Goal: Transaction & Acquisition: Obtain resource

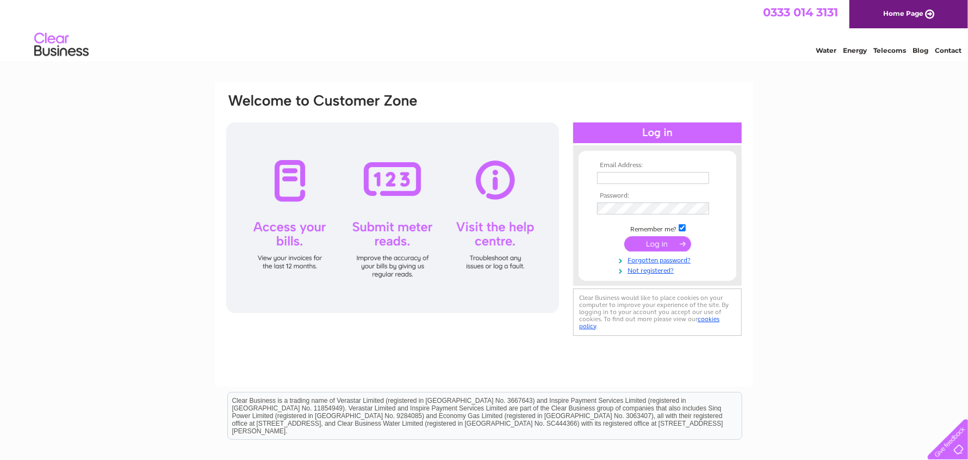
click at [639, 175] on input "text" at bounding box center [653, 178] width 112 height 12
click at [623, 218] on tbody "Email Address: Password: Remember me? Forgotten password?" at bounding box center [658, 219] width 126 height 114
click at [642, 179] on input "text" at bounding box center [653, 178] width 112 height 12
type input "[EMAIL_ADDRESS][DOMAIN_NAME]"
click at [668, 244] on input "submit" at bounding box center [658, 244] width 67 height 15
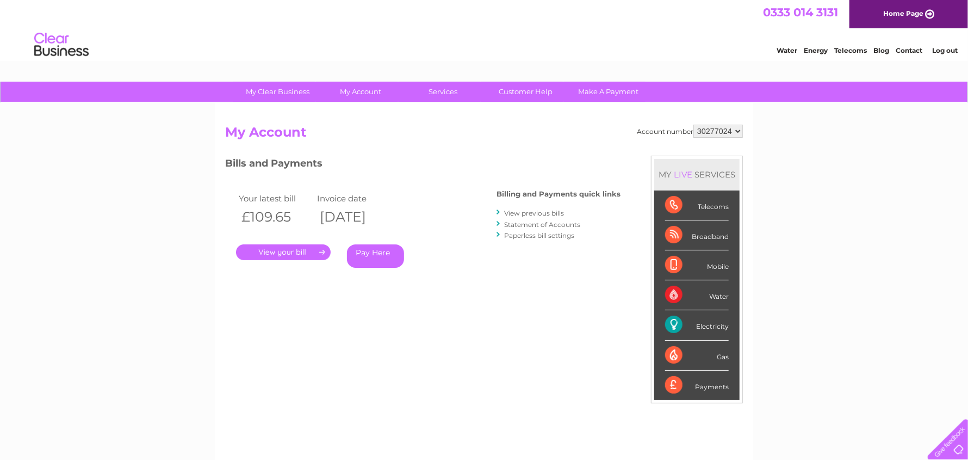
click at [294, 248] on link "." at bounding box center [283, 252] width 95 height 16
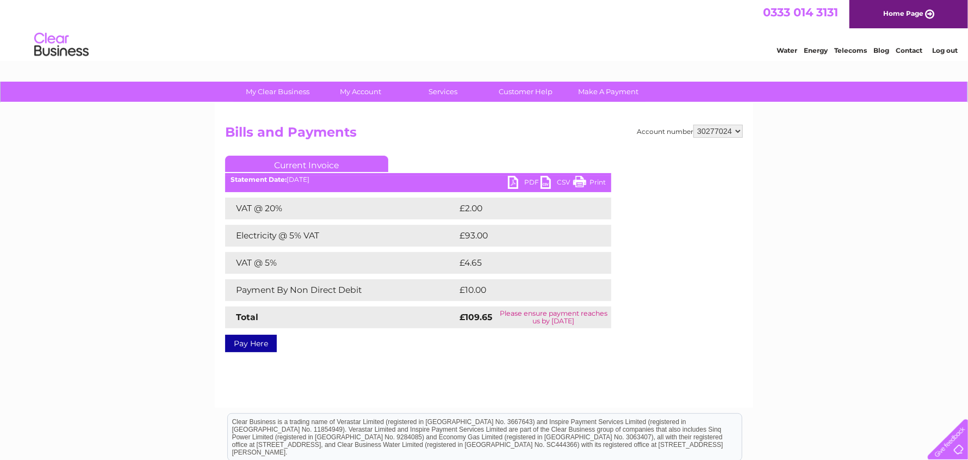
click at [514, 182] on link "PDF" at bounding box center [524, 184] width 33 height 16
click at [941, 49] on link "Log out" at bounding box center [945, 50] width 26 height 8
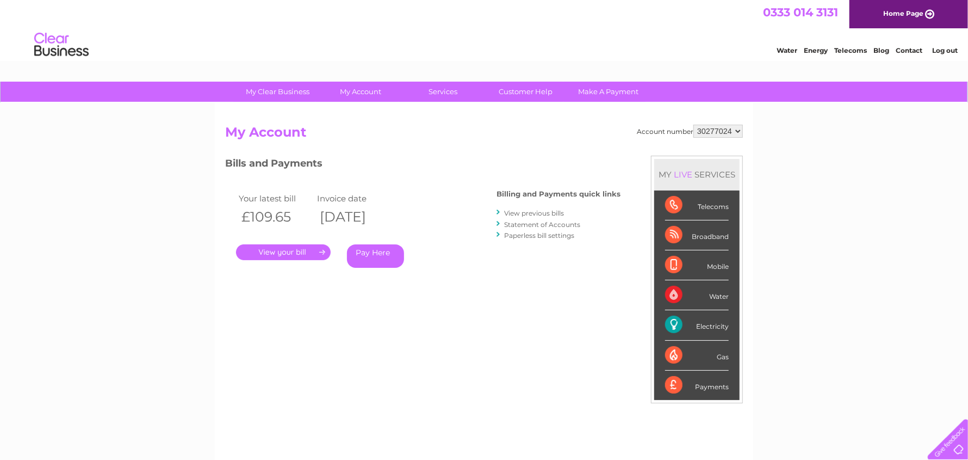
click at [516, 220] on link "Statement of Accounts" at bounding box center [542, 224] width 76 height 8
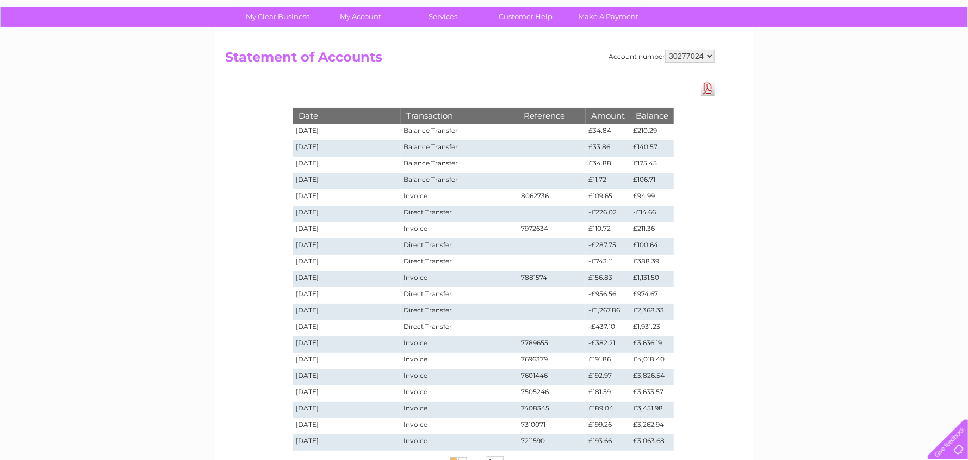
scroll to position [108, 0]
